Goal: Task Accomplishment & Management: Use online tool/utility

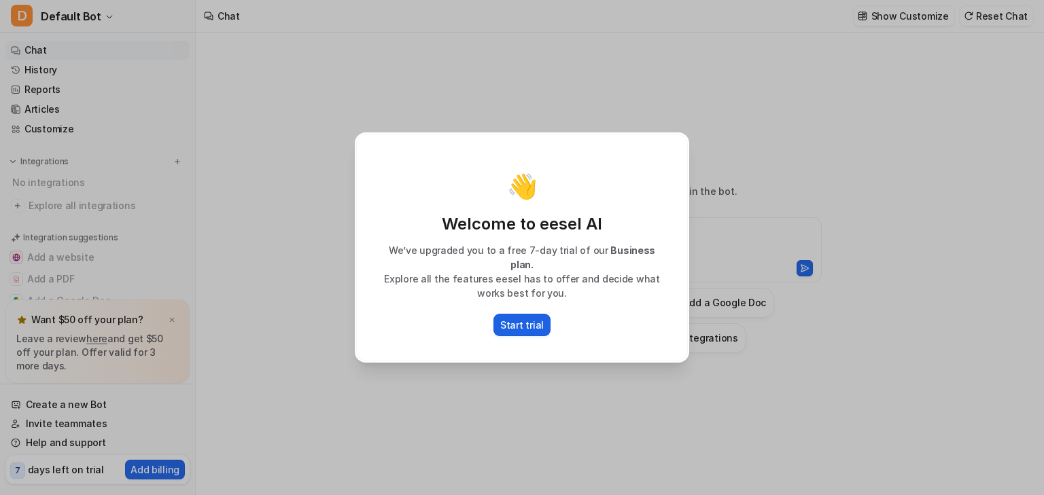
type textarea "**********"
click at [535, 332] on p "Start trial" at bounding box center [521, 325] width 43 height 14
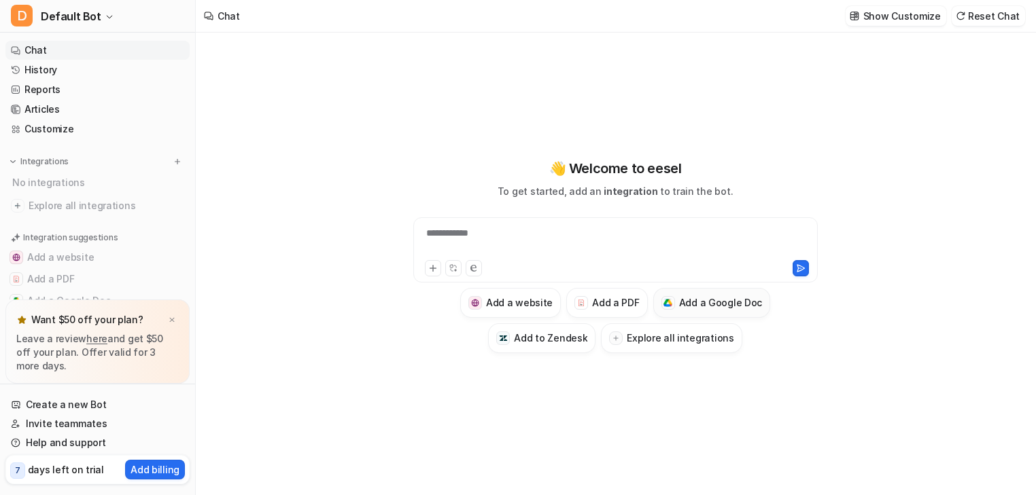
click at [723, 307] on button "Add a Google Doc" at bounding box center [712, 303] width 118 height 30
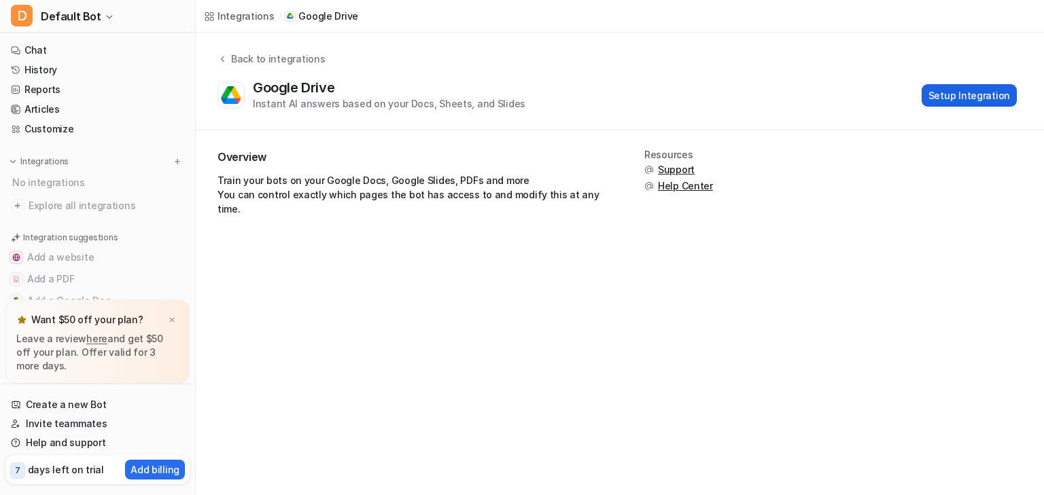
click at [921, 107] on button "Setup Integration" at bounding box center [968, 95] width 95 height 22
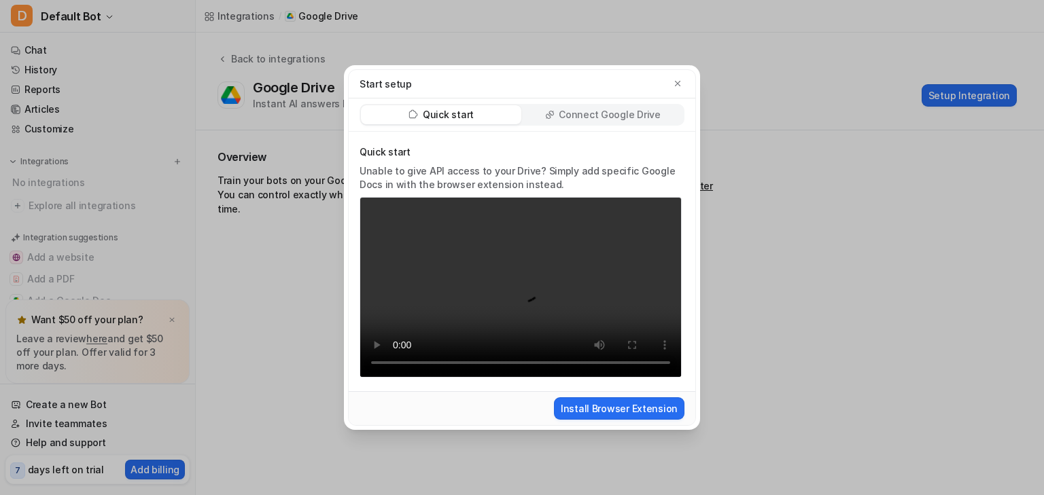
click at [590, 99] on div "Quick start Connect Google Drive" at bounding box center [522, 115] width 347 height 33
click at [592, 108] on p "Connect Google Drive" at bounding box center [609, 115] width 101 height 14
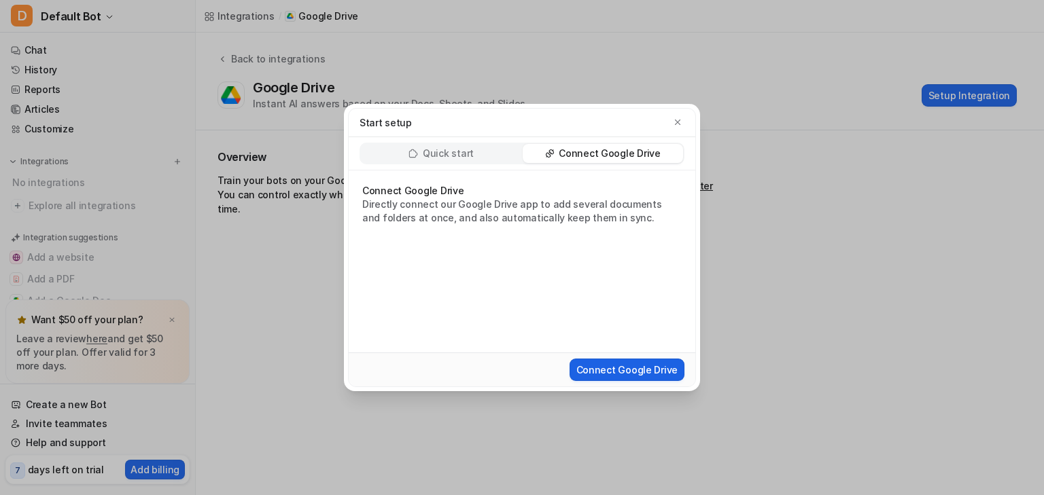
click at [593, 381] on button "Connect Google Drive" at bounding box center [626, 370] width 115 height 22
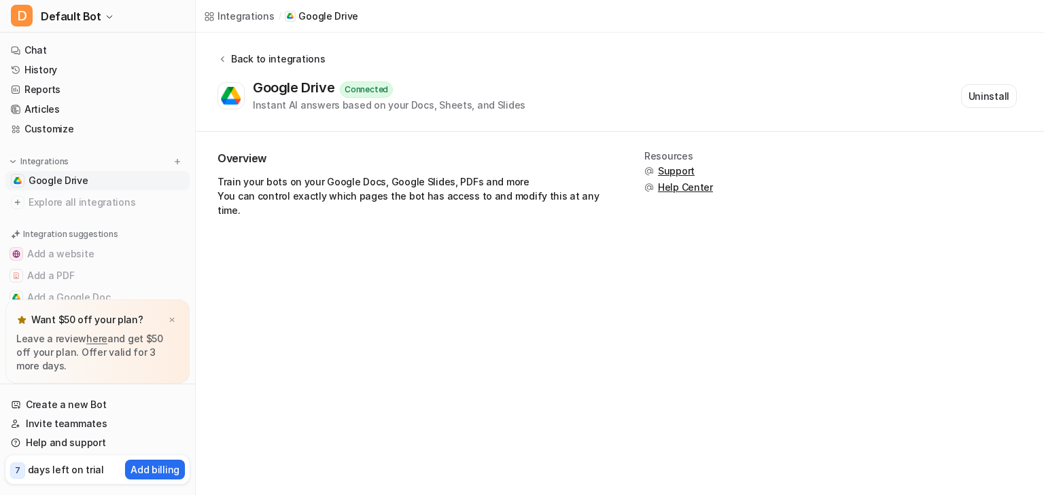
click at [227, 64] on icon at bounding box center [222, 59] width 10 height 10
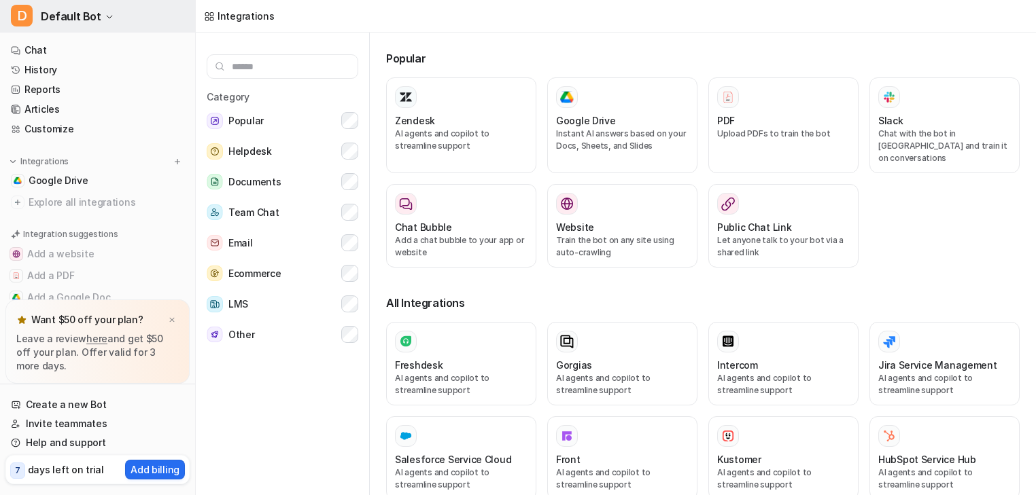
click at [77, 25] on span "Default Bot" at bounding box center [71, 16] width 60 height 19
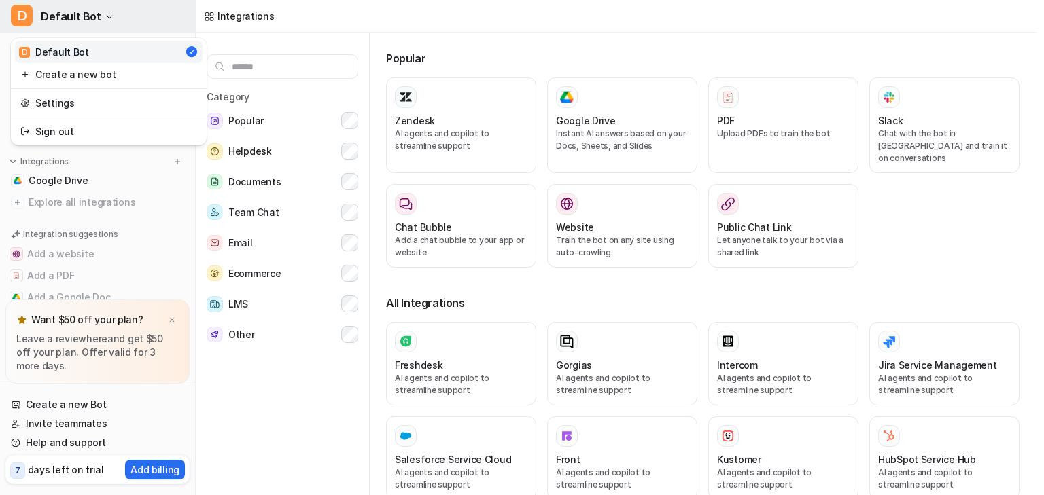
click at [84, 26] on span "Default Bot" at bounding box center [71, 16] width 60 height 19
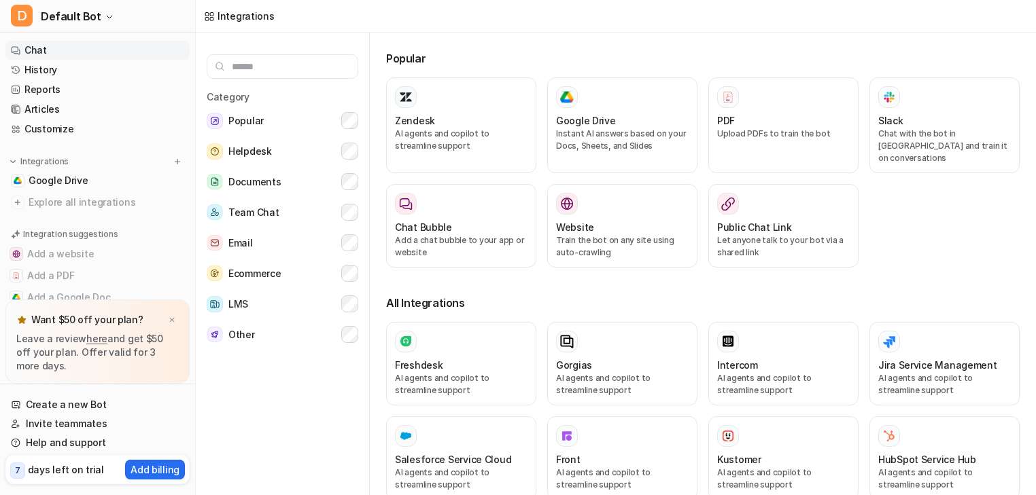
click at [81, 60] on link "Chat" at bounding box center [97, 50] width 184 height 19
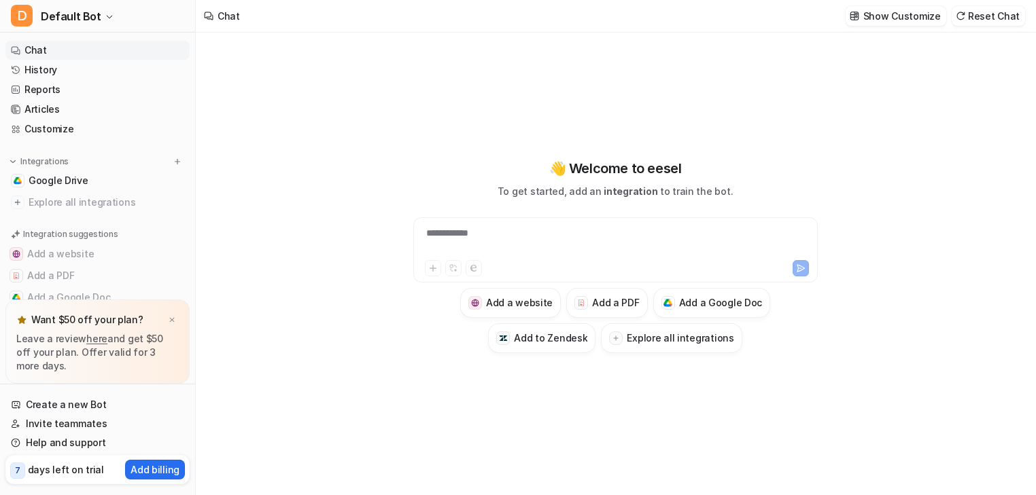
click at [491, 237] on div "**********" at bounding box center [615, 241] width 396 height 31
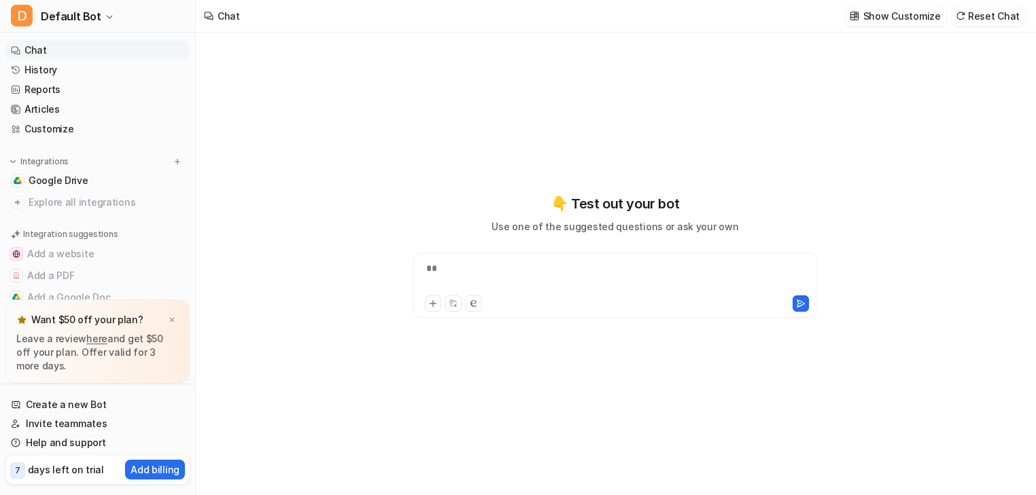
click at [482, 268] on div at bounding box center [615, 277] width 396 height 31
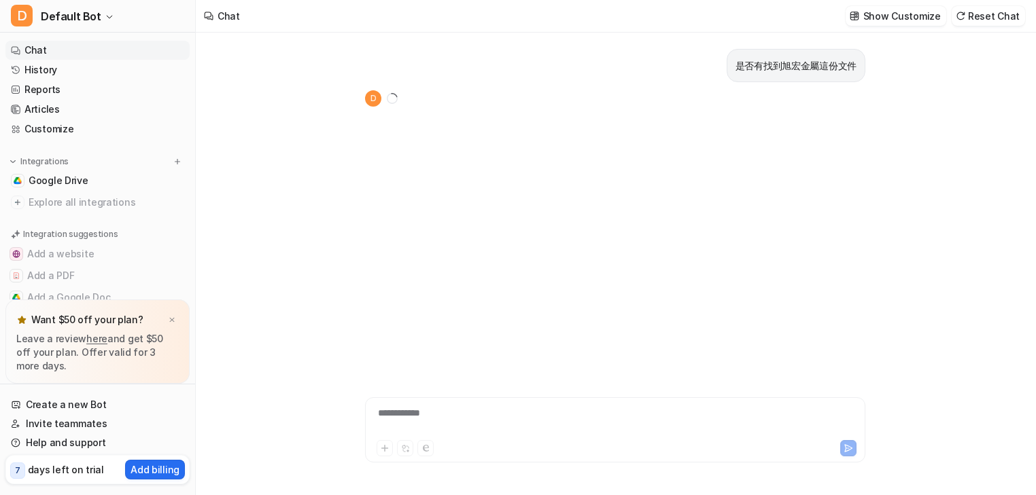
scroll to position [8, 0]
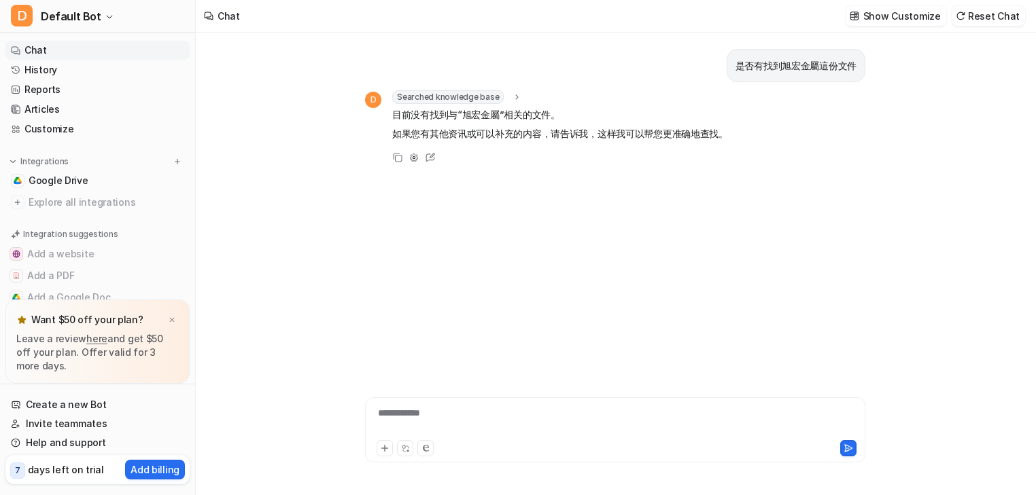
click at [444, 398] on div "**********" at bounding box center [615, 430] width 500 height 65
click at [447, 406] on div at bounding box center [676, 421] width 617 height 31
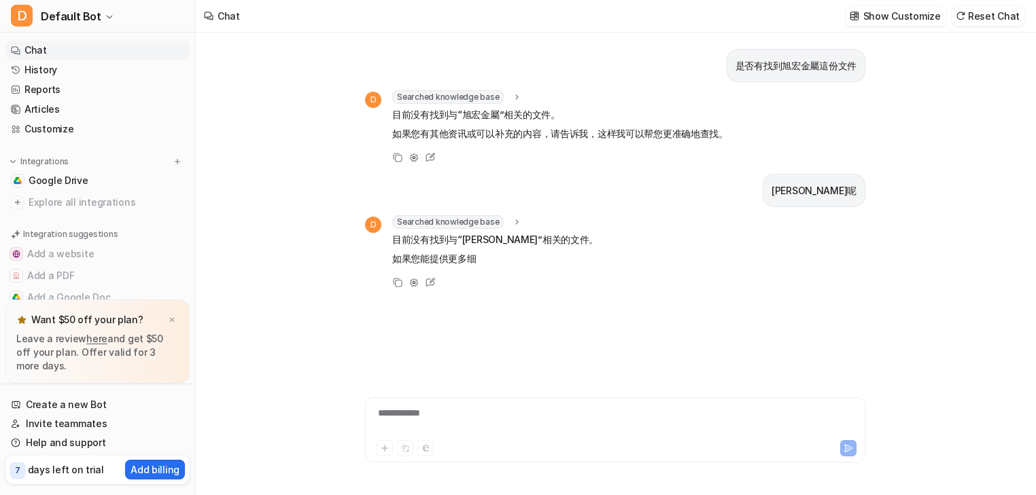
scroll to position [13, 0]
click at [431, 406] on div at bounding box center [676, 421] width 617 height 31
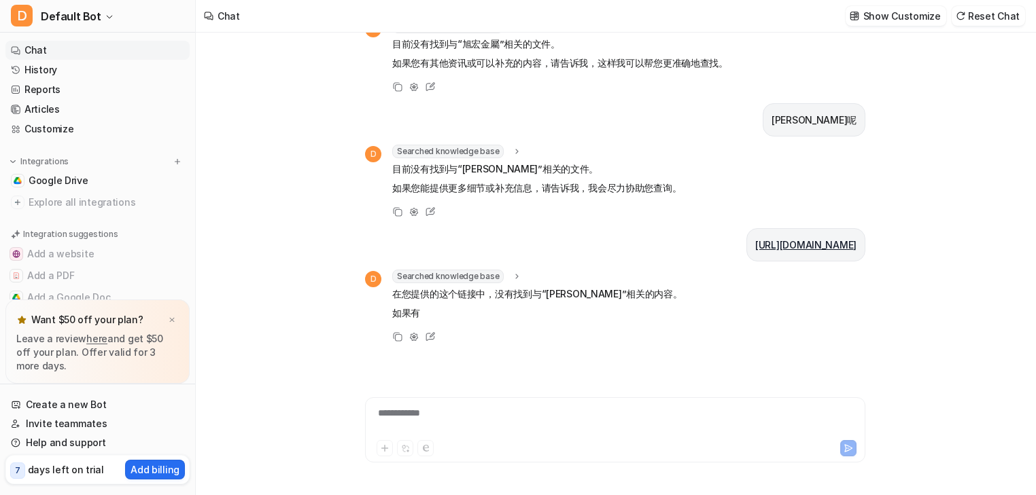
scroll to position [189, 0]
click at [435, 406] on div "**********" at bounding box center [676, 421] width 617 height 31
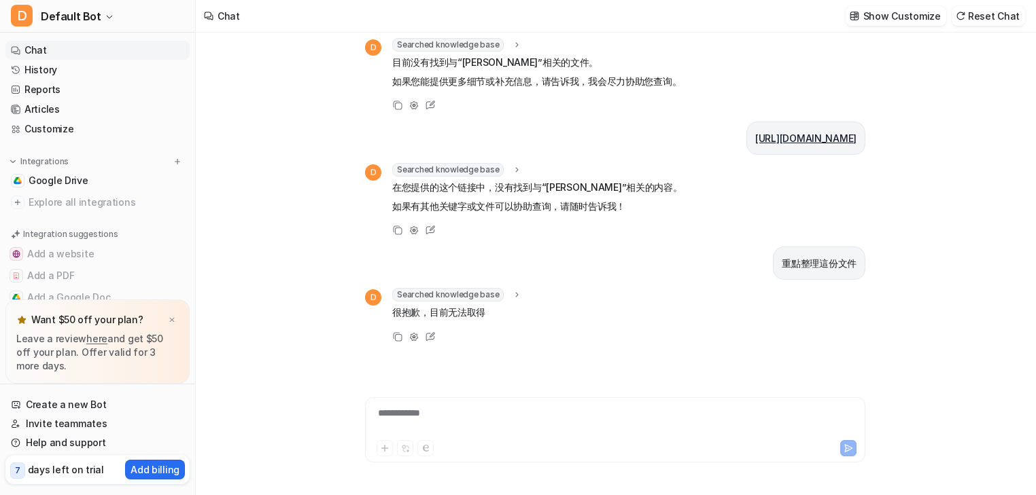
scroll to position [345, 0]
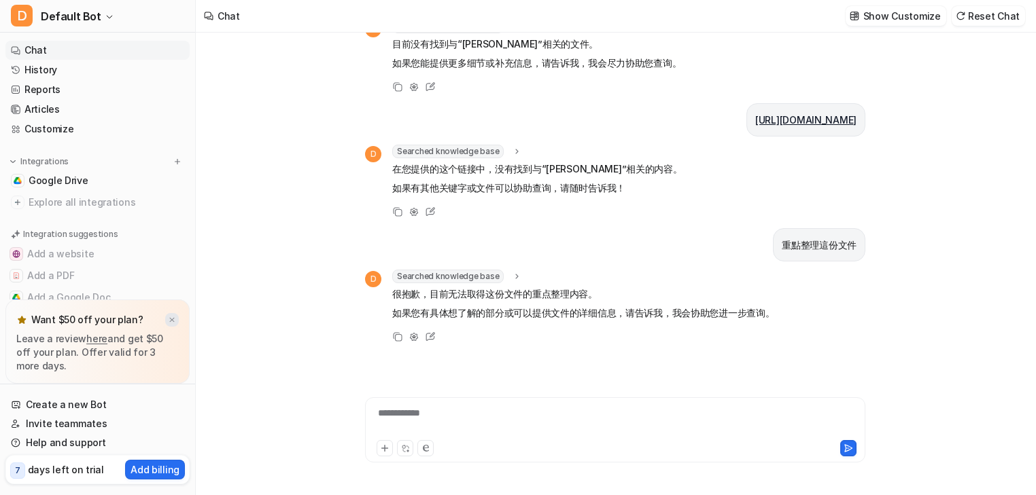
click at [176, 316] on img at bounding box center [172, 320] width 8 height 9
